Goal: Use online tool/utility: Utilize a website feature to perform a specific function

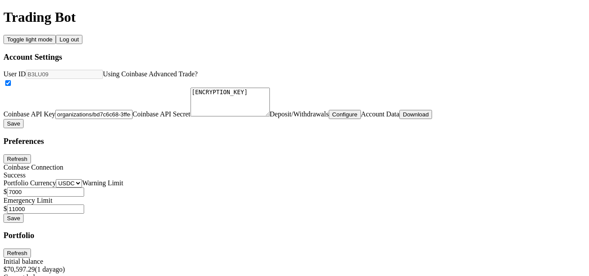
select select "USDC"
select select "ACTIVE"
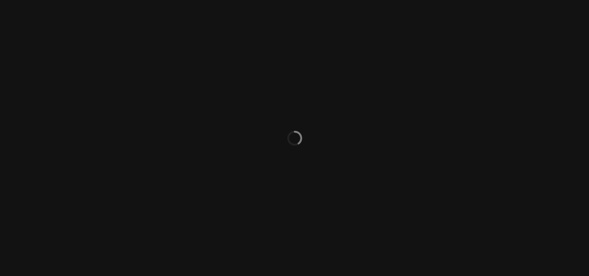
select select "ACTIVE"
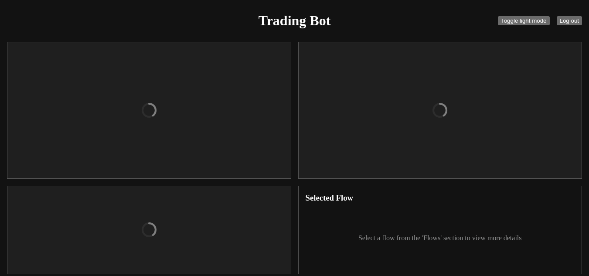
checkbox input "true"
type input "organizations/bd7c6c68-3ffe-43f4-a3f8-b983541200ea/apiKeys/a307a0ed-e3b6-4522-b…"
type textarea "[ENCRYPTION_KEY]"
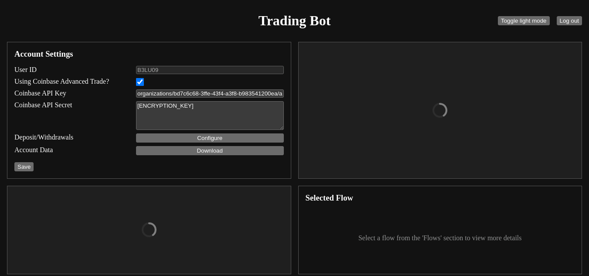
select select "USDC"
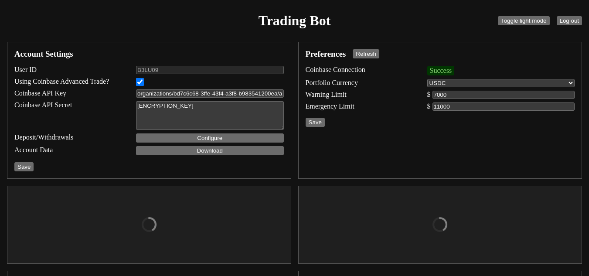
type input "7000"
type input "11000"
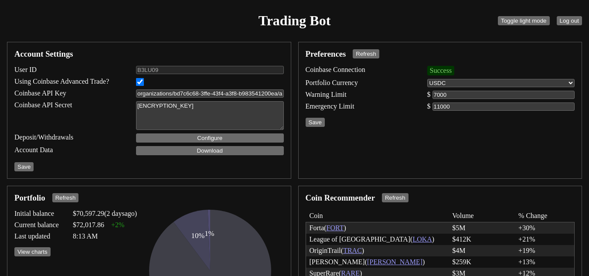
scroll to position [176, 0]
